Goal: Find specific page/section: Find specific page/section

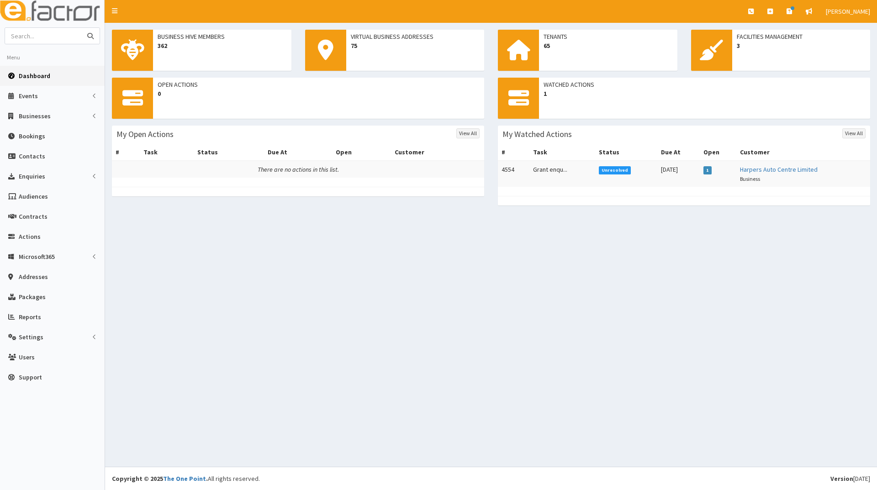
click at [51, 36] on input "text" at bounding box center [43, 36] width 77 height 16
type input "aon insurance"
click at [81, 28] on button "submit" at bounding box center [90, 36] width 18 height 16
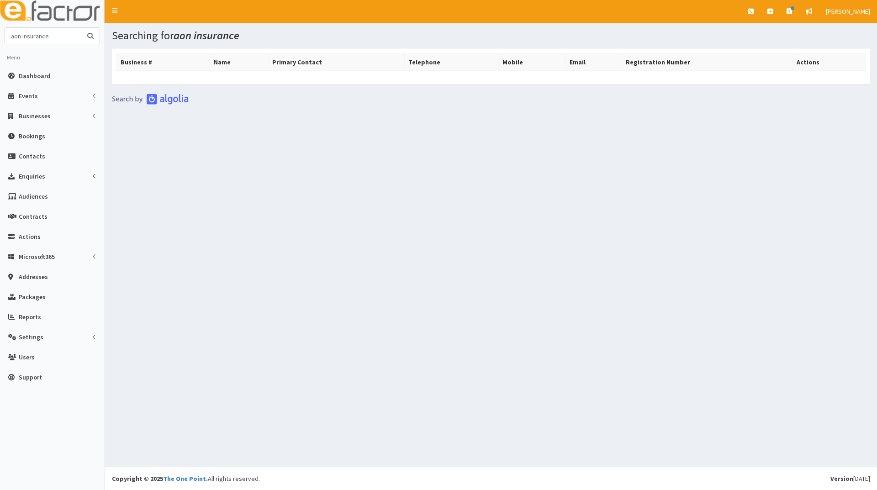
click at [59, 39] on input "aon insurance" at bounding box center [43, 36] width 77 height 16
type input "a-on"
click at [81, 28] on button "submit" at bounding box center [90, 36] width 18 height 16
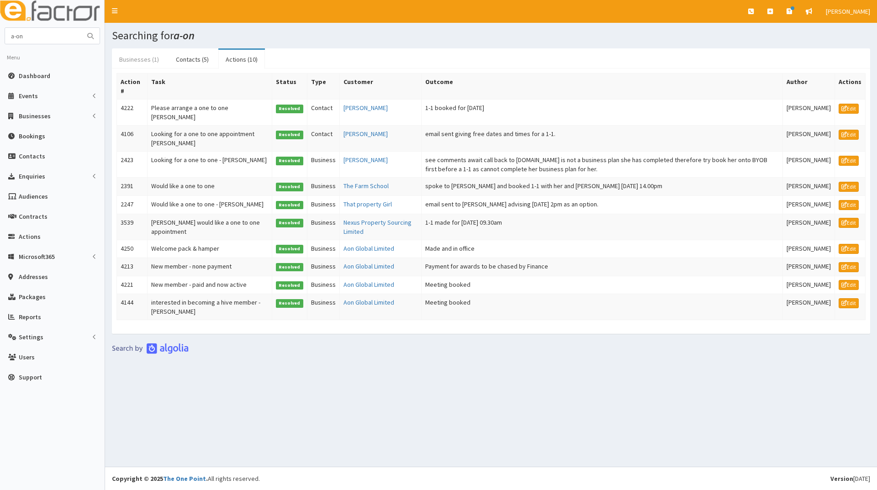
click at [137, 62] on link "Businesses (1)" at bounding box center [139, 59] width 54 height 19
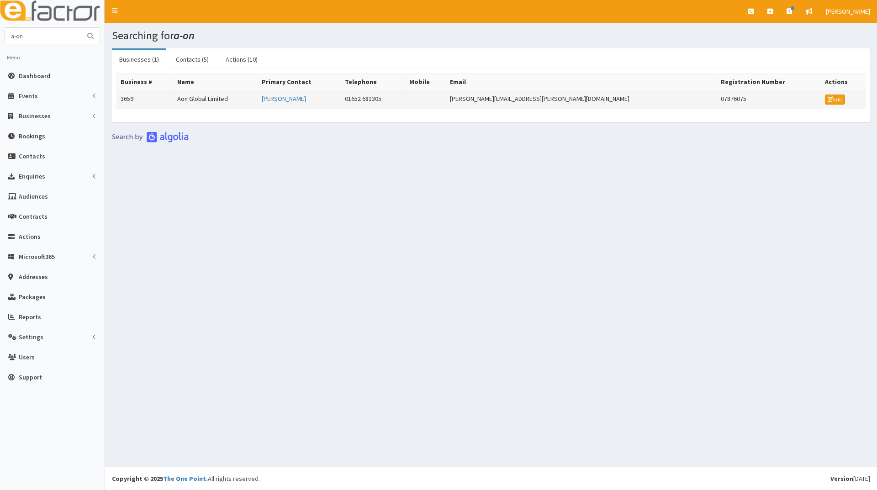
click at [210, 99] on td "Aon Global Limited" at bounding box center [216, 99] width 84 height 18
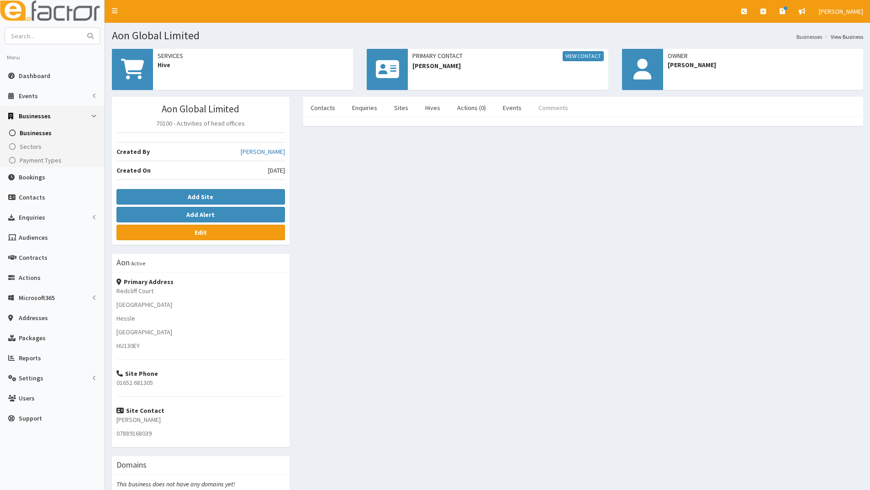
click at [538, 107] on link "Comments" at bounding box center [553, 107] width 44 height 19
